Goal: Task Accomplishment & Management: Manage account settings

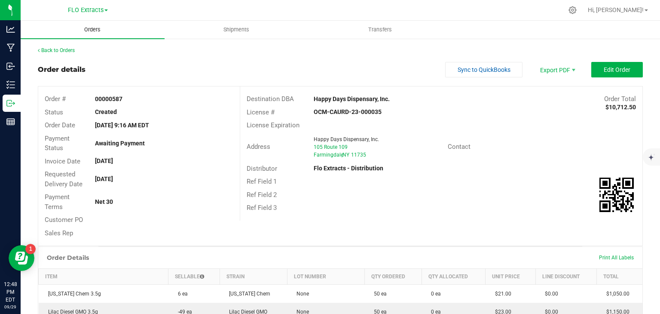
drag, startPoint x: 87, startPoint y: 29, endPoint x: 101, endPoint y: 29, distance: 13.8
click at [87, 29] on span "Orders" at bounding box center [93, 30] width 40 height 8
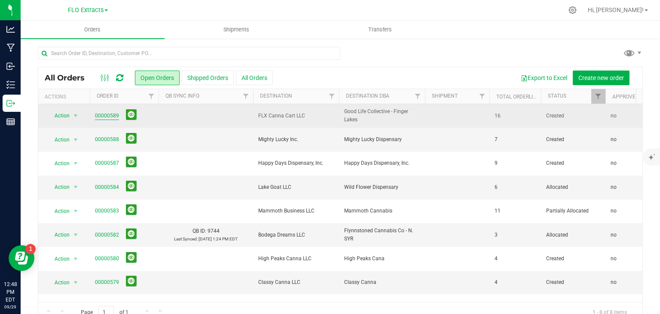
click at [104, 116] on link "00000589" at bounding box center [107, 116] width 24 height 8
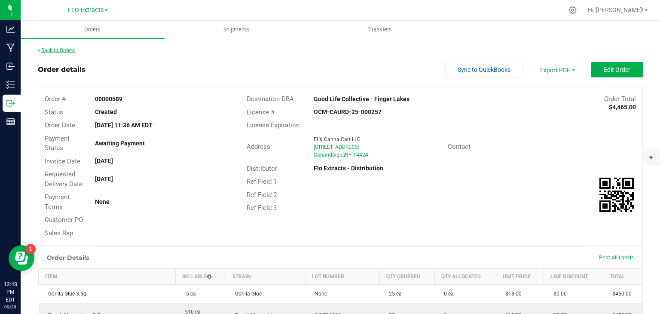
click at [55, 48] on link "Back to Orders" at bounding box center [56, 50] width 37 height 6
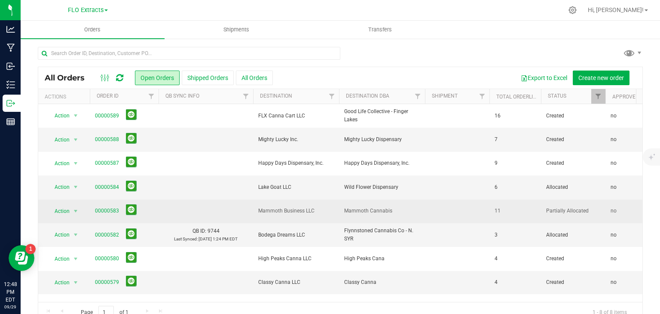
scroll to position [17, 0]
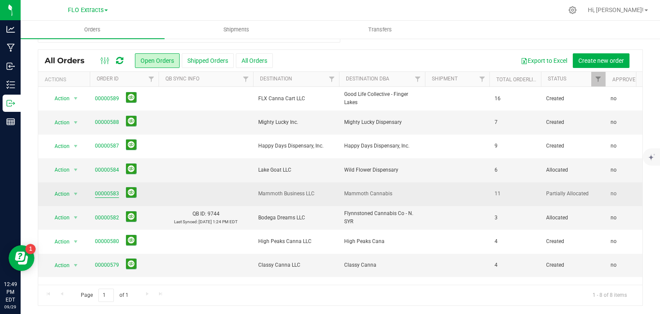
click at [106, 192] on link "00000583" at bounding box center [107, 194] width 24 height 8
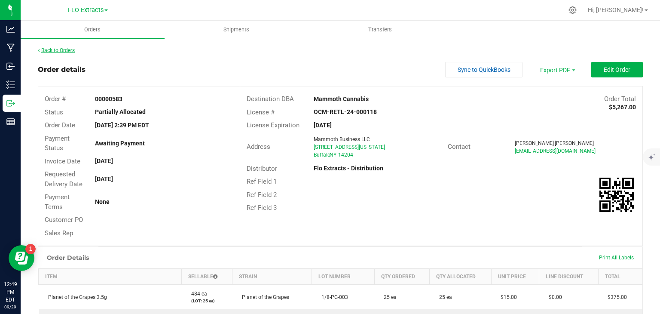
click at [53, 49] on link "Back to Orders" at bounding box center [56, 50] width 37 height 6
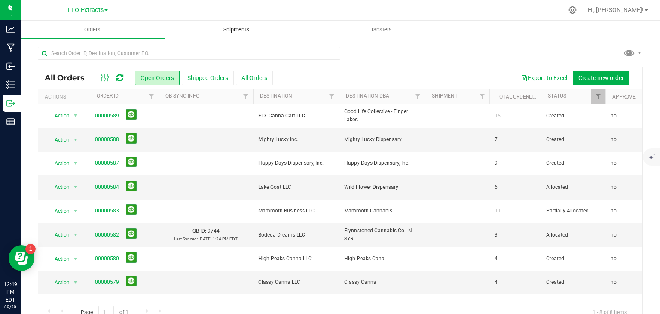
click at [238, 28] on span "Shipments" at bounding box center [236, 30] width 49 height 8
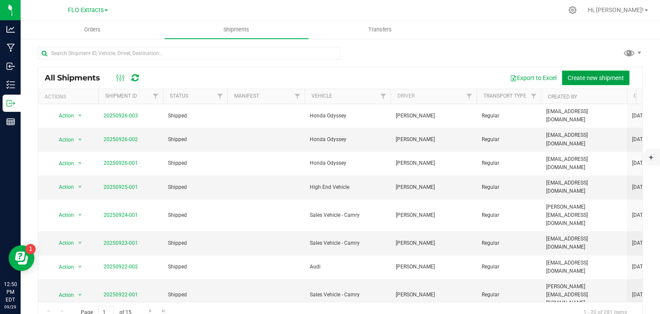
click at [607, 78] on span "Create new shipment" at bounding box center [596, 77] width 56 height 7
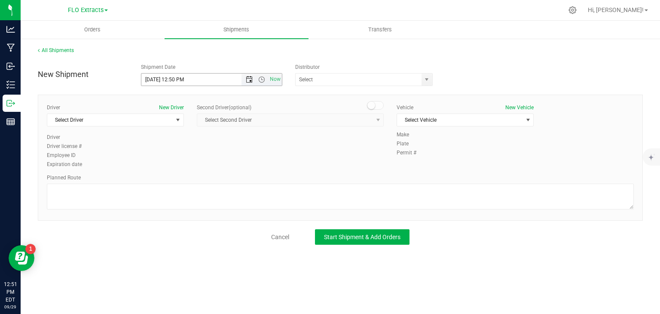
click at [248, 78] on span "Open the date view" at bounding box center [249, 79] width 7 height 7
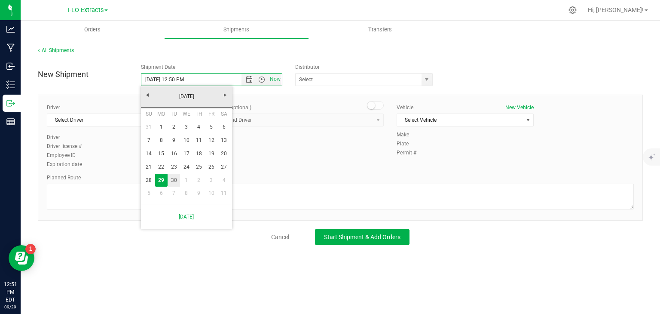
click at [175, 179] on link "30" at bounding box center [174, 180] width 12 height 13
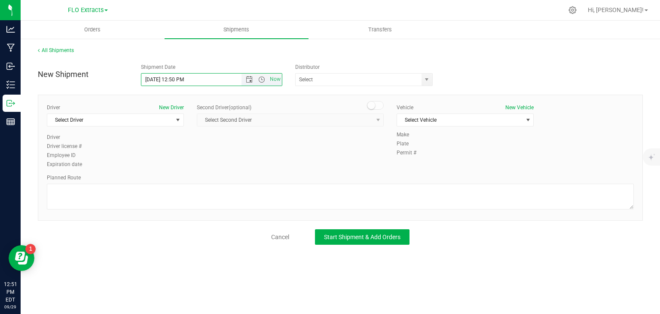
drag, startPoint x: 206, startPoint y: 81, endPoint x: 172, endPoint y: 78, distance: 34.6
click at [172, 78] on input "[DATE] 12:50 PM" at bounding box center [198, 80] width 115 height 12
type input "[DATE] 9:00 AM"
click at [380, 78] on input "text" at bounding box center [357, 80] width 122 height 12
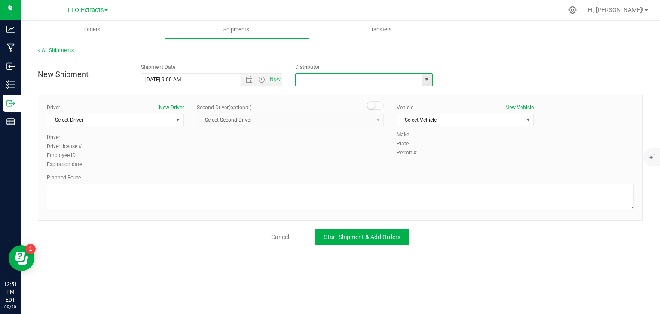
click at [428, 78] on span "select" at bounding box center [427, 79] width 7 height 7
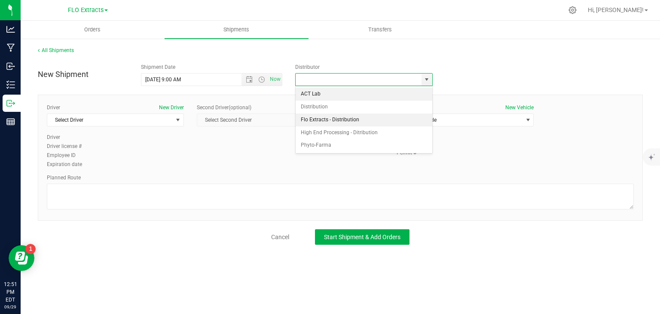
click at [326, 118] on li "Flo Extracts - Distribution" at bounding box center [364, 120] width 137 height 13
type input "Flo Extracts - Distribution"
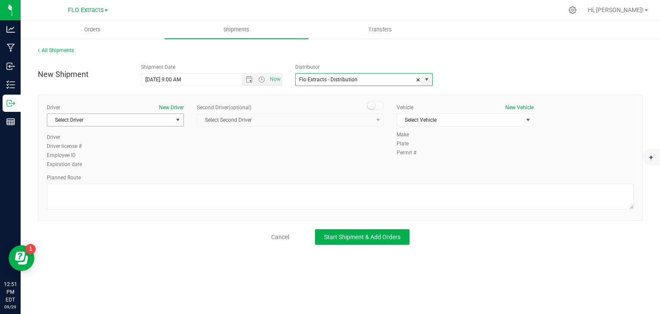
click at [160, 117] on span "Select Driver" at bounding box center [110, 120] width 126 height 12
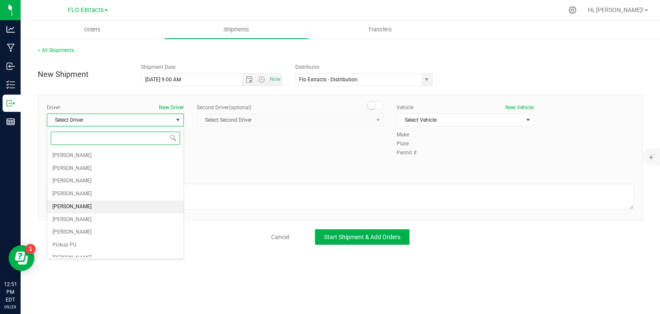
drag, startPoint x: 71, startPoint y: 204, endPoint x: 153, endPoint y: 174, distance: 87.9
click at [75, 202] on span "[PERSON_NAME]" at bounding box center [71, 206] width 39 height 11
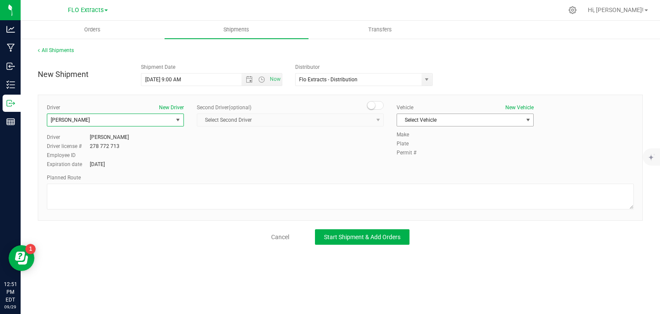
click at [450, 119] on span "Select Vehicle" at bounding box center [460, 120] width 126 height 12
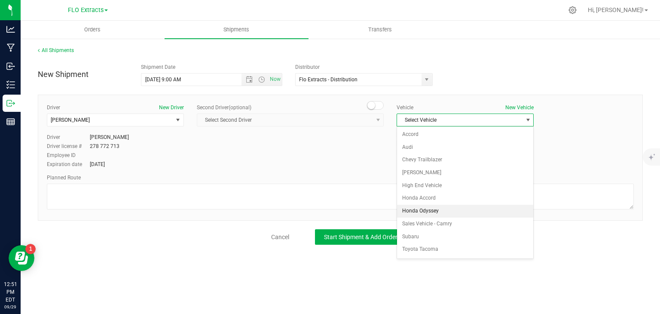
click at [433, 207] on li "Honda Odyssey" at bounding box center [465, 211] width 136 height 13
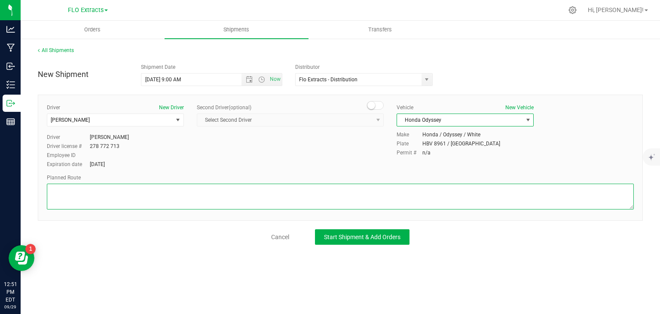
click at [365, 190] on textarea at bounding box center [340, 197] width 587 height 26
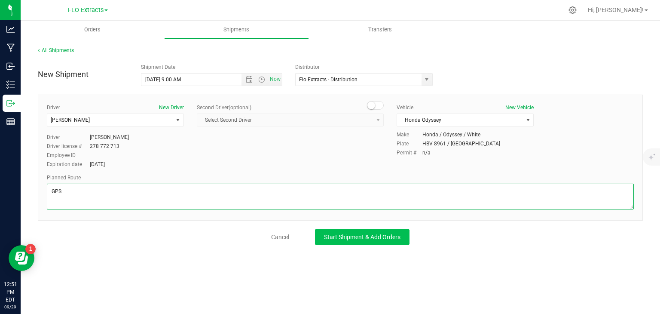
type textarea "GPS"
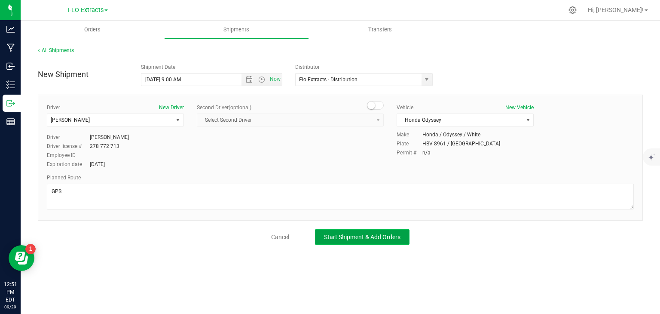
click at [382, 235] on span "Start Shipment & Add Orders" at bounding box center [362, 236] width 77 height 7
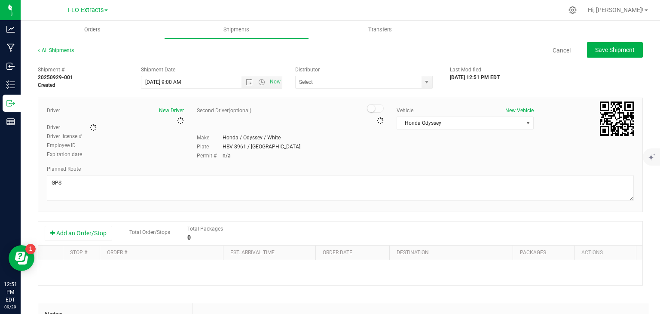
type input "Flo Extracts - Distribution"
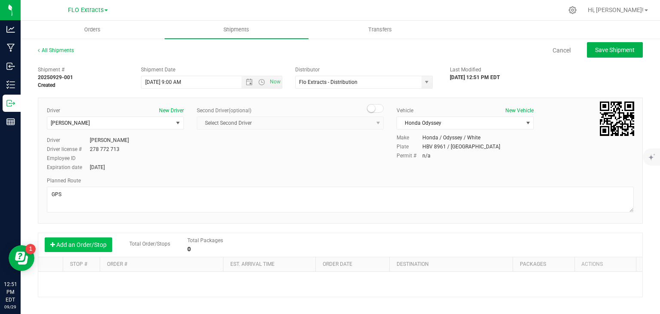
click at [97, 243] on button "Add an Order/Stop" at bounding box center [79, 244] width 68 height 15
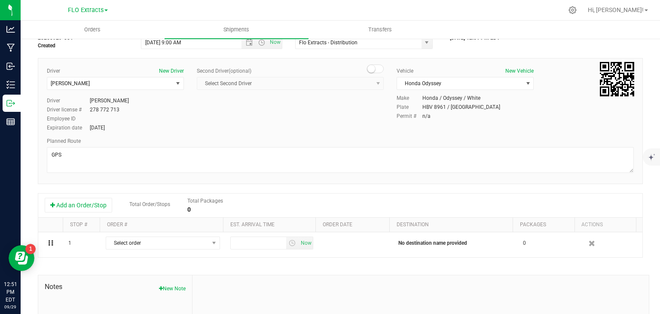
scroll to position [86, 0]
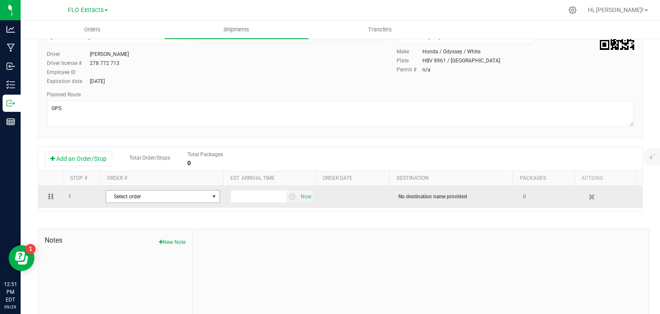
click at [146, 198] on span "Select order" at bounding box center [157, 196] width 103 height 12
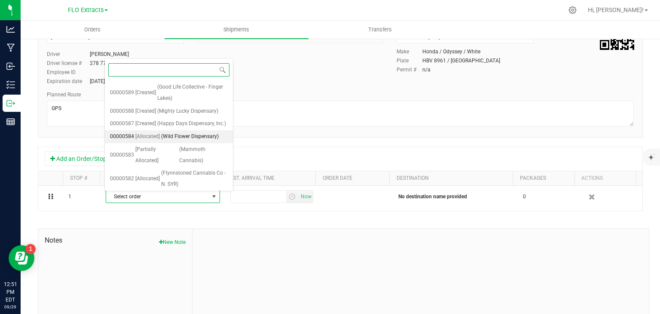
scroll to position [37, 0]
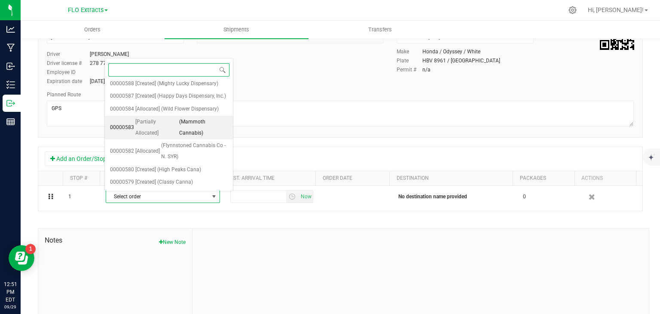
click at [188, 132] on span "(Mammoth Cannabis)" at bounding box center [203, 128] width 49 height 22
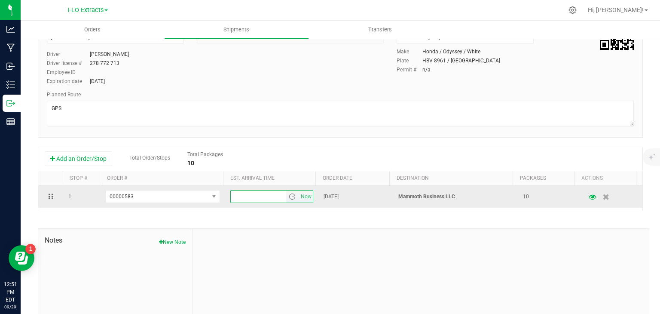
click at [262, 197] on input "text" at bounding box center [259, 196] width 56 height 12
type input "12:00 PM"
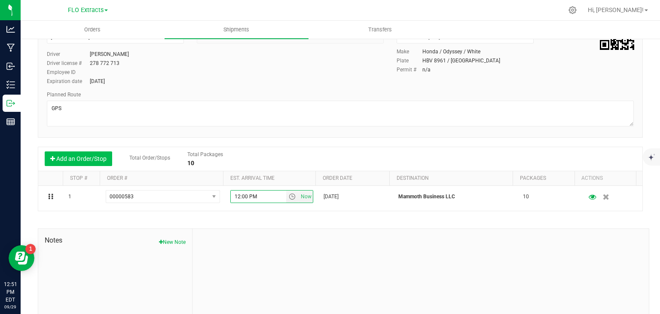
click at [94, 159] on button "Add an Order/Stop" at bounding box center [79, 158] width 68 height 15
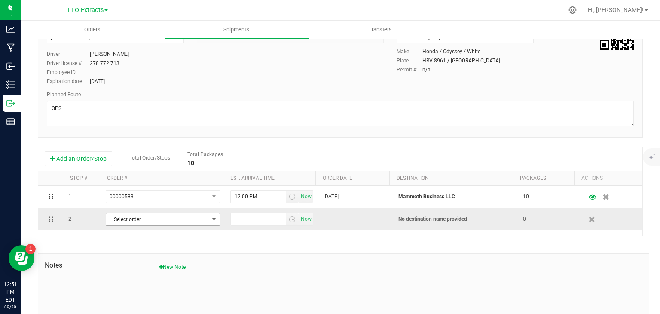
click at [130, 219] on span "Select order" at bounding box center [157, 219] width 103 height 12
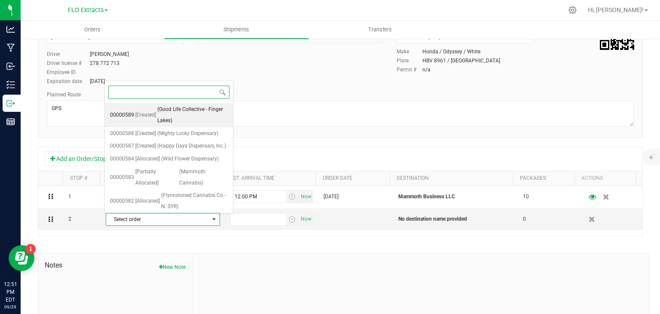
click at [180, 116] on span "(Good Life Collective - Finger Lakes)" at bounding box center [192, 115] width 71 height 22
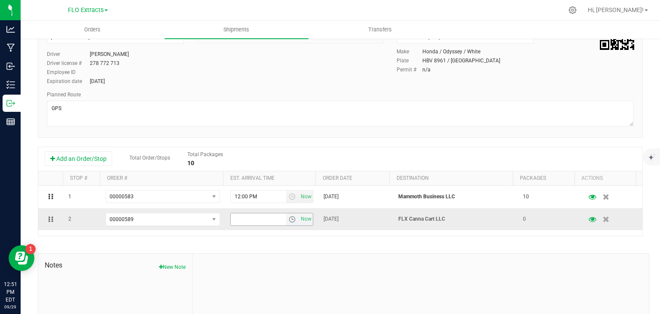
click at [245, 219] on input "text" at bounding box center [259, 219] width 56 height 12
type input "2:00 PM"
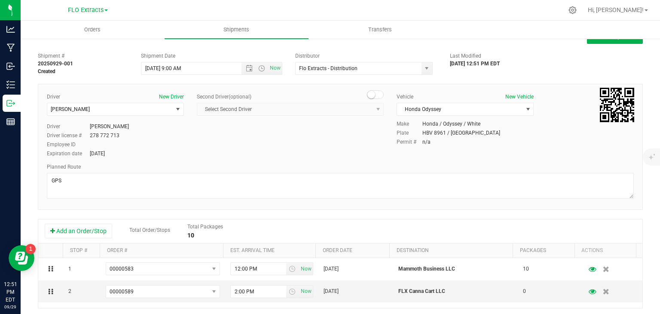
scroll to position [0, 0]
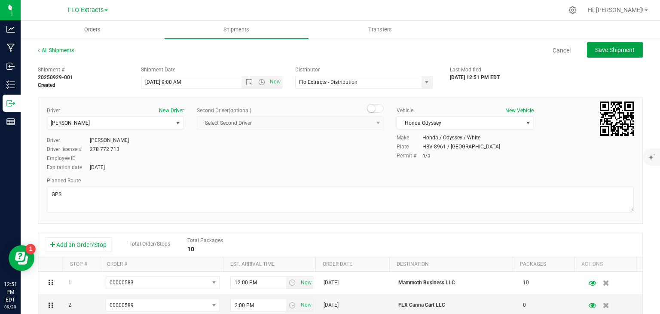
click at [598, 43] on button "Save Shipment" at bounding box center [615, 49] width 56 height 15
type input "[DATE] 1:00 PM"
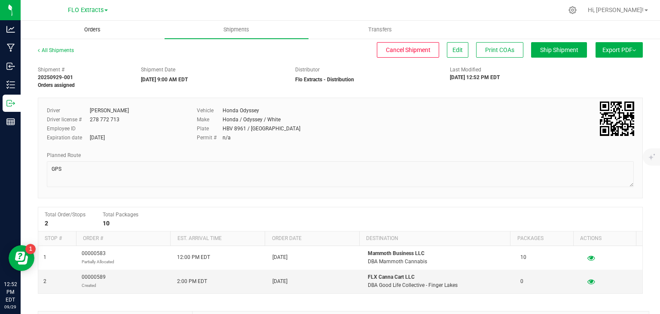
click at [90, 30] on span "Orders" at bounding box center [93, 30] width 40 height 8
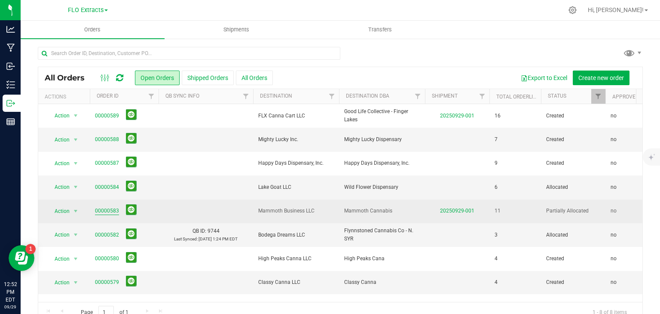
click at [106, 209] on link "00000583" at bounding box center [107, 211] width 24 height 8
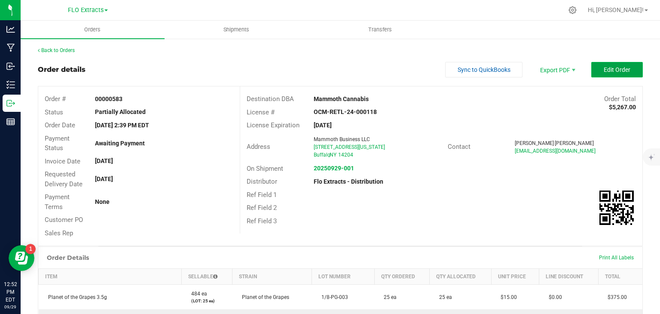
click at [624, 70] on span "Edit Order" at bounding box center [617, 69] width 27 height 7
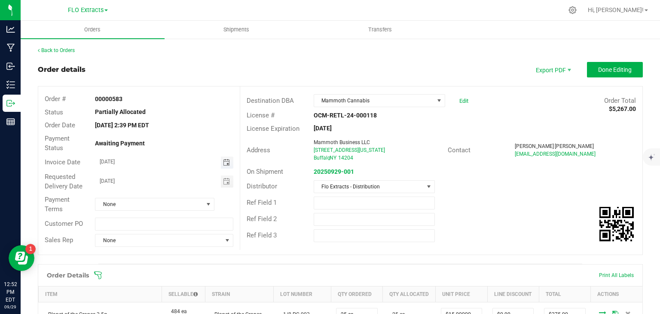
click at [223, 163] on span "Toggle calendar" at bounding box center [226, 162] width 7 height 7
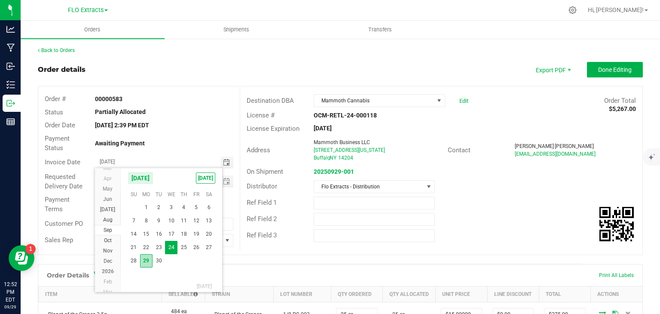
click at [148, 258] on span "29" at bounding box center [146, 260] width 12 height 13
type input "[DATE]"
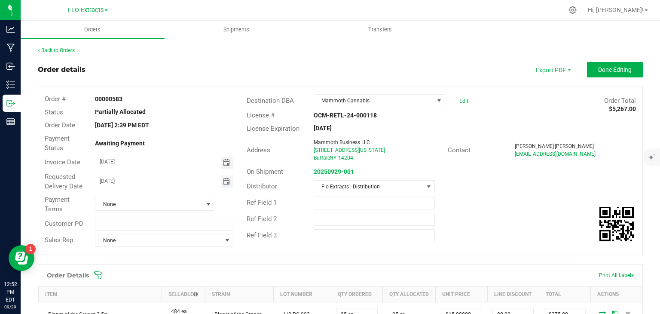
click at [223, 183] on span "Toggle calendar" at bounding box center [226, 181] width 7 height 7
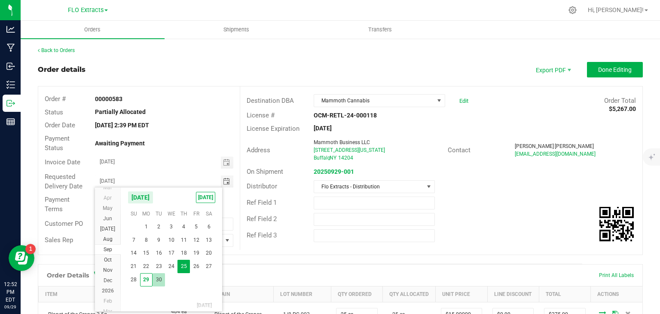
click at [158, 278] on span "30" at bounding box center [159, 279] width 12 height 13
type input "[DATE]"
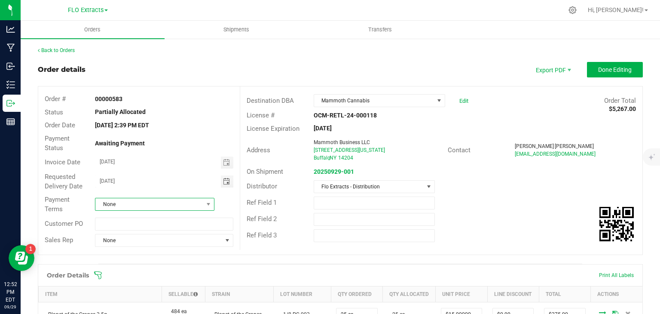
click at [144, 205] on span "None" at bounding box center [149, 204] width 108 height 12
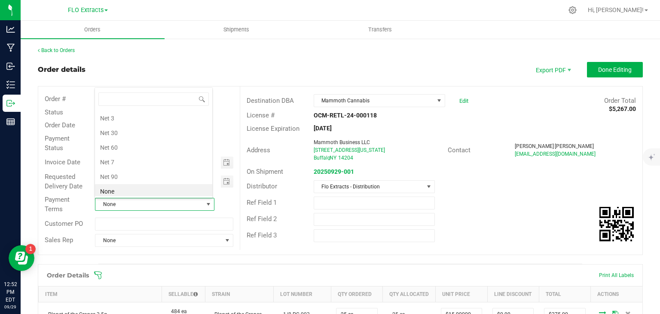
click at [153, 129] on li "Net 30" at bounding box center [153, 133] width 117 height 15
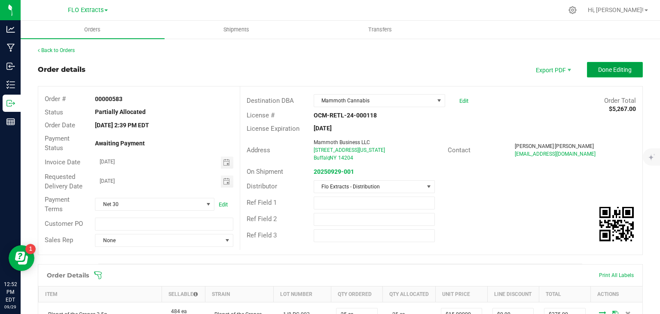
click at [609, 68] on span "Done Editing" at bounding box center [616, 69] width 34 height 7
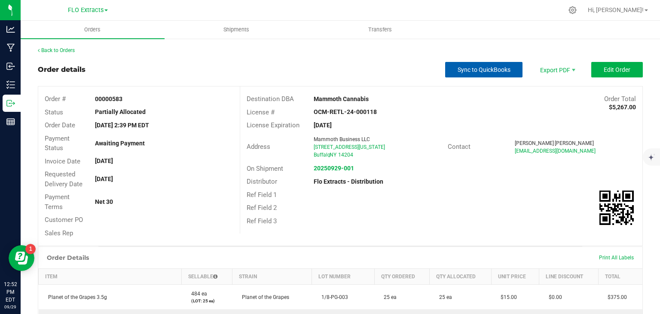
click at [478, 68] on span "Sync to QuickBooks" at bounding box center [484, 69] width 53 height 7
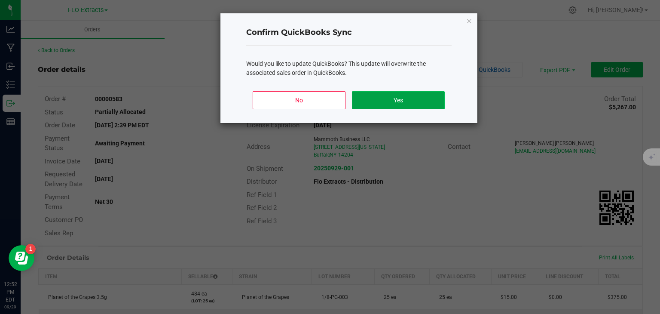
click at [379, 105] on button "Yes" at bounding box center [398, 100] width 92 height 18
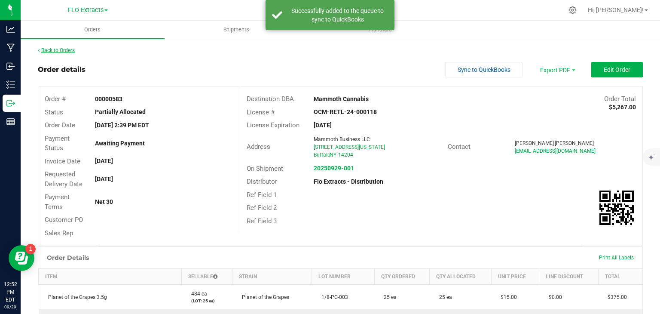
click at [69, 49] on link "Back to Orders" at bounding box center [56, 50] width 37 height 6
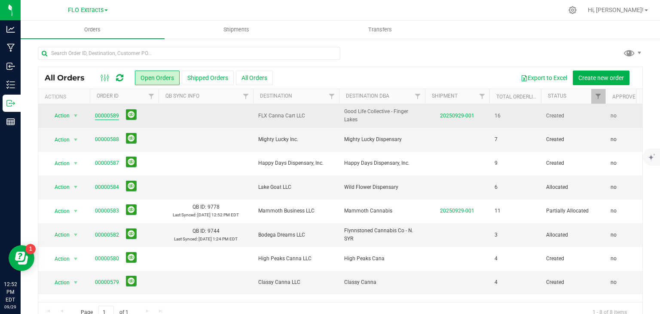
click at [112, 114] on link "00000589" at bounding box center [107, 116] width 24 height 8
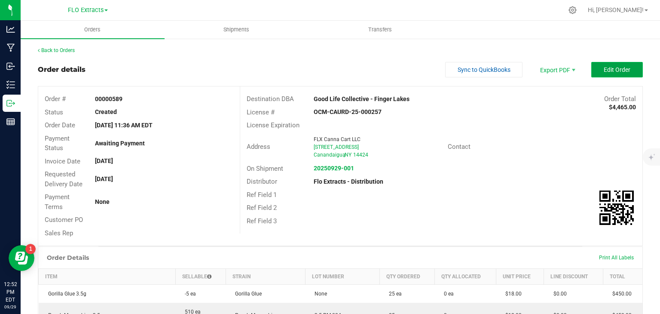
click at [609, 68] on span "Edit Order" at bounding box center [617, 69] width 27 height 7
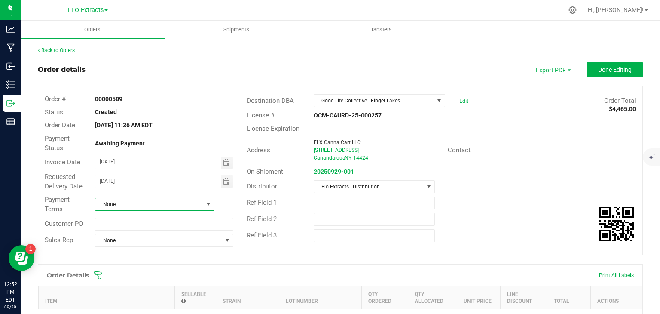
click at [208, 204] on span at bounding box center [208, 204] width 7 height 7
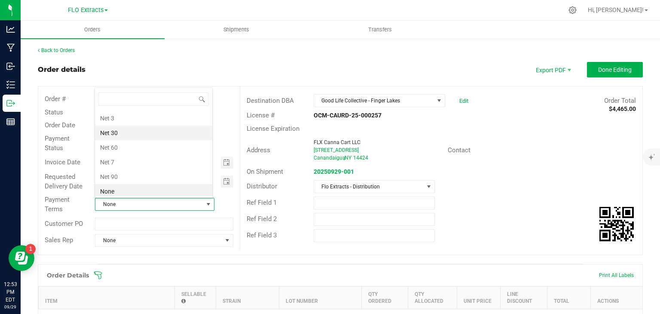
click at [135, 131] on li "Net 30" at bounding box center [153, 133] width 117 height 15
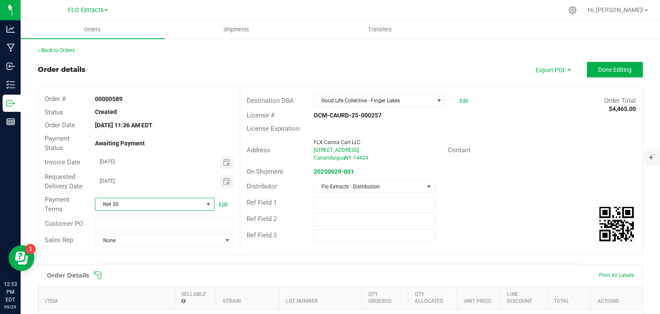
click at [490, 213] on div "Ref Field 2" at bounding box center [441, 219] width 402 height 16
click at [599, 71] on span "Done Editing" at bounding box center [616, 69] width 34 height 7
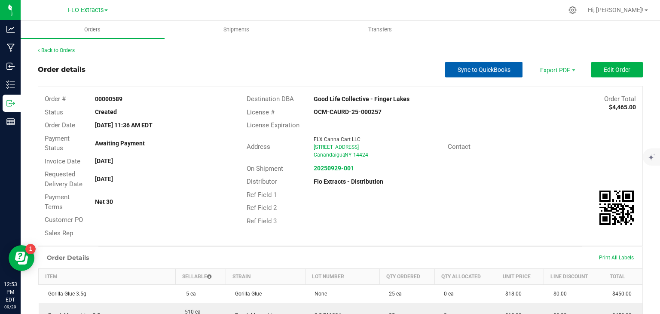
click at [472, 74] on button "Sync to QuickBooks" at bounding box center [483, 69] width 77 height 15
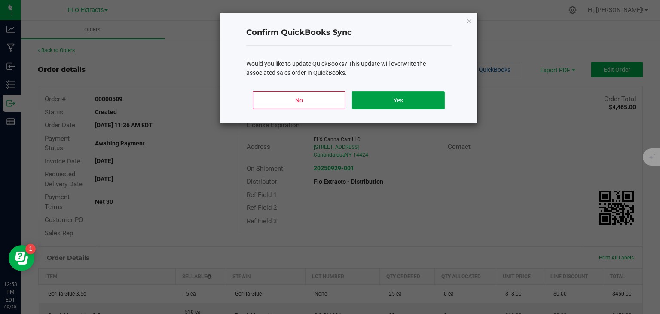
click at [373, 101] on button "Yes" at bounding box center [398, 100] width 92 height 18
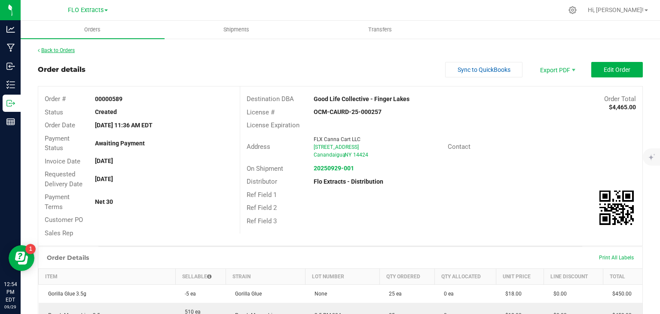
click at [60, 51] on link "Back to Orders" at bounding box center [56, 50] width 37 height 6
